Goal: Task Accomplishment & Management: Use online tool/utility

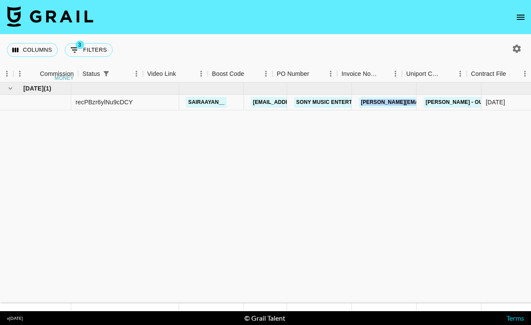
click at [102, 50] on button "3 Filters" at bounding box center [89, 50] width 48 height 14
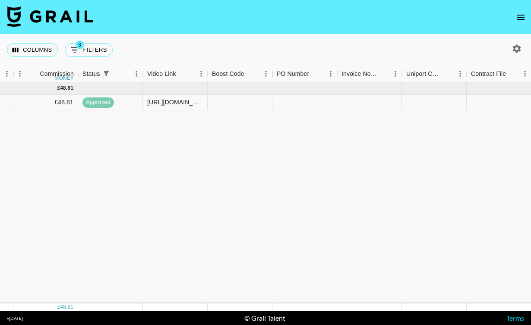
select select "status"
select select "isNotAnyOf"
select select "airtableId"
select select "talentName"
select select "campaign"
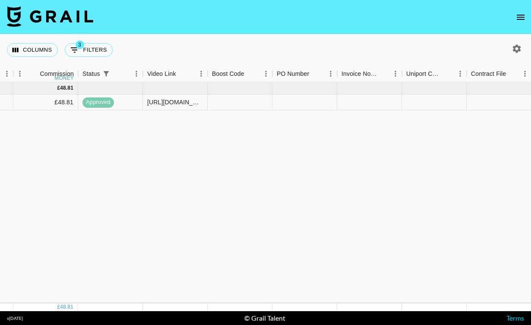
select select "status"
select select "purchaseOrder"
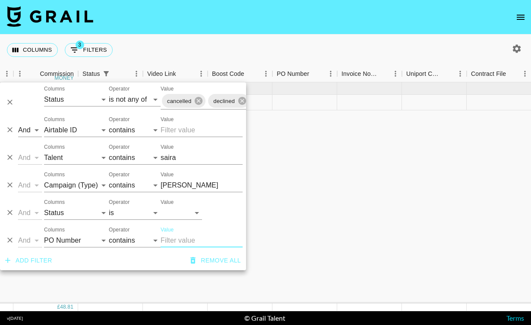
click at [175, 160] on input "saira" at bounding box center [202, 158] width 82 height 14
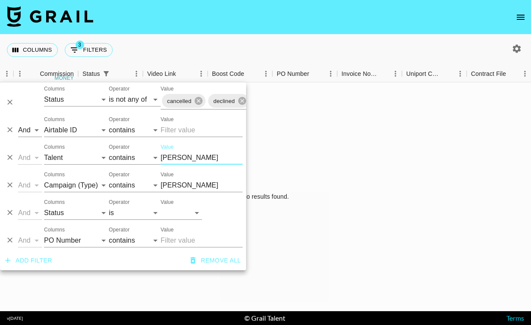
type input "[PERSON_NAME]"
click at [172, 185] on input "[PERSON_NAME]" at bounding box center [202, 186] width 82 height 14
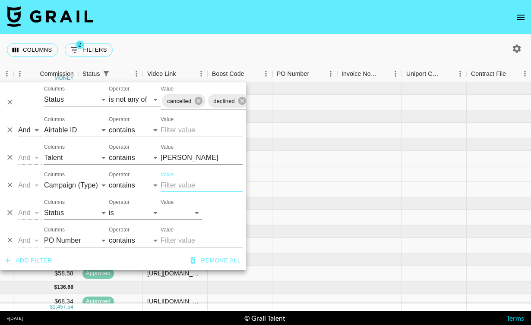
click at [293, 50] on div "Columns 2 Filters + Booking" at bounding box center [265, 50] width 531 height 31
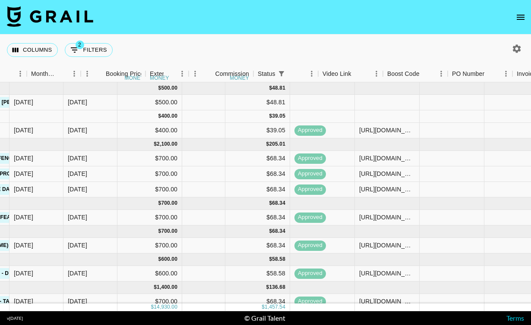
scroll to position [0, 508]
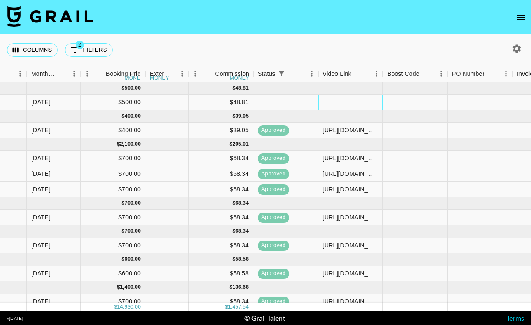
click at [358, 105] on div at bounding box center [350, 103] width 65 height 16
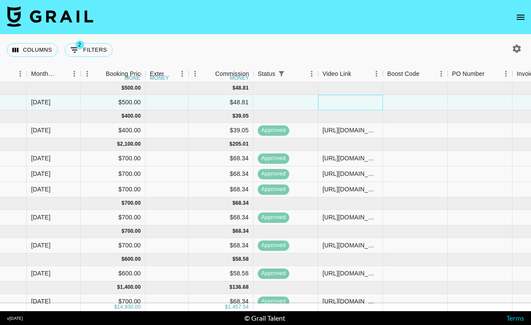
click at [358, 105] on div at bounding box center [350, 103] width 65 height 16
type input "[URL][DOMAIN_NAME]"
click at [369, 51] on div "Columns 2 Filters + Booking" at bounding box center [265, 50] width 531 height 31
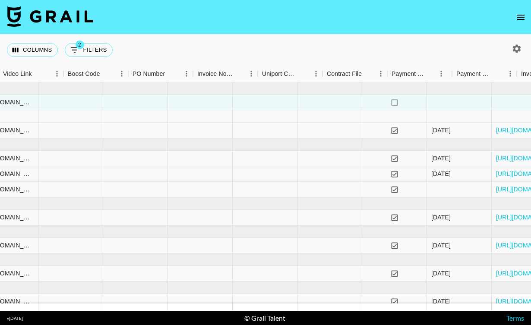
scroll to position [0, 913]
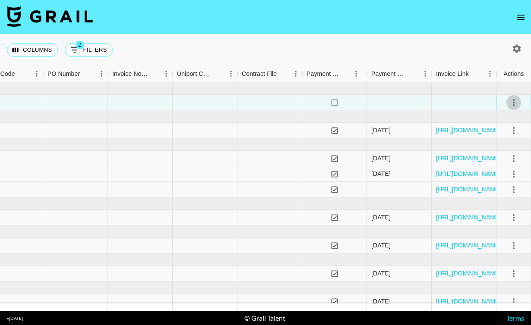
click at [513, 100] on icon "select merge strategy" at bounding box center [514, 102] width 2 height 7
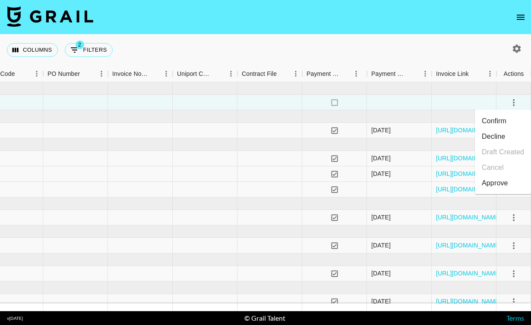
click at [503, 185] on div "Approve" at bounding box center [495, 183] width 26 height 10
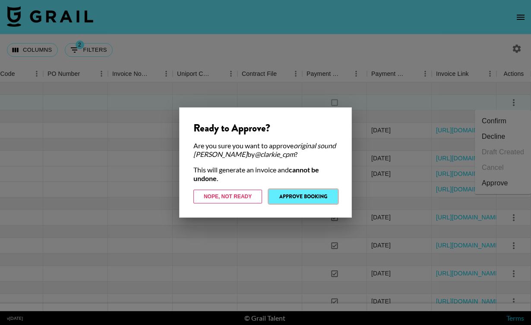
click at [301, 199] on button "Approve Booking" at bounding box center [303, 197] width 69 height 14
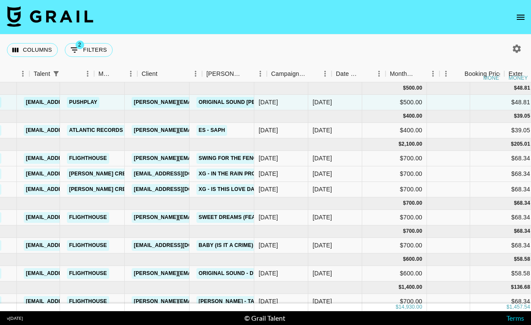
scroll to position [0, 0]
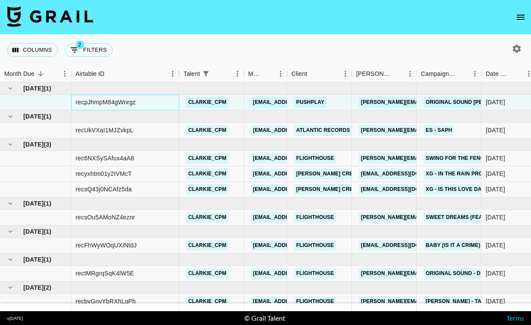
click at [85, 102] on div "recpJhmpM84gWnrgz" at bounding box center [106, 102] width 60 height 9
copy div "recpJhmpM84gWnrgz"
copy link "clarkie_cpm"
